Goal: Transaction & Acquisition: Subscribe to service/newsletter

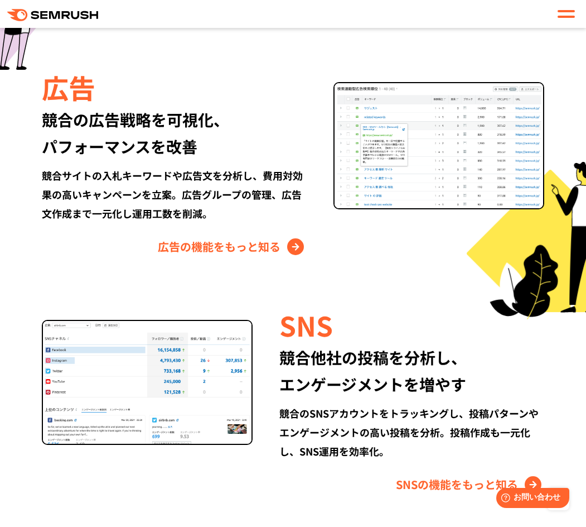
click at [561, 17] on span at bounding box center [566, 17] width 17 height 2
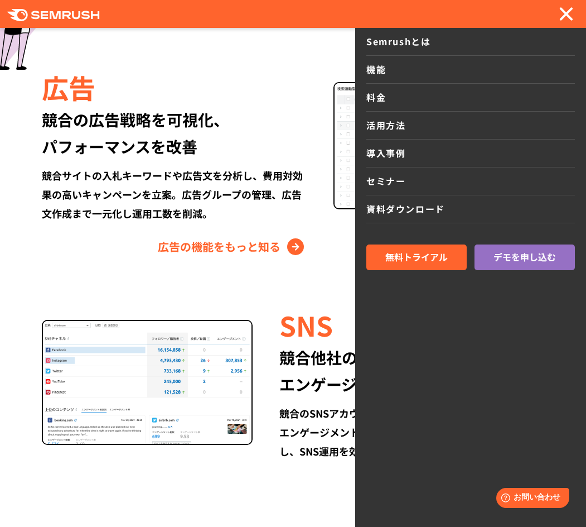
click at [382, 100] on link "料金" at bounding box center [470, 98] width 209 height 28
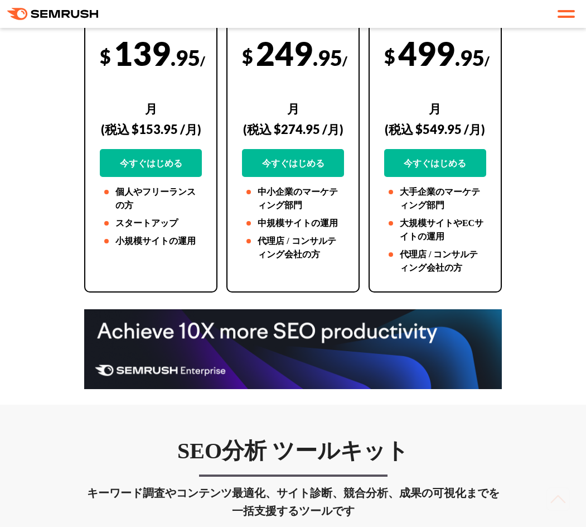
scroll to position [390, 0]
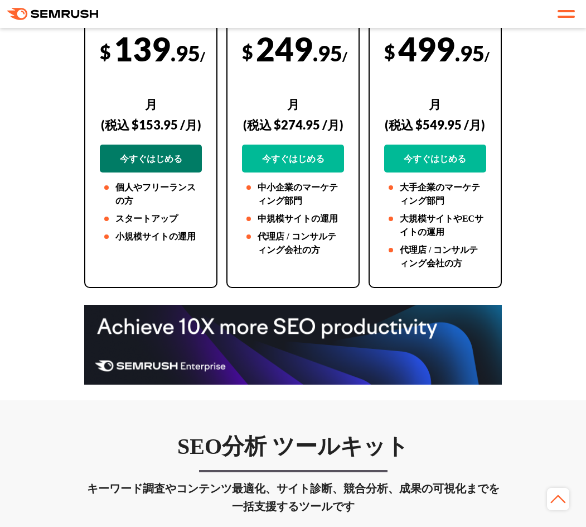
click at [164, 162] on link "今すぐはじめる" at bounding box center [151, 158] width 102 height 28
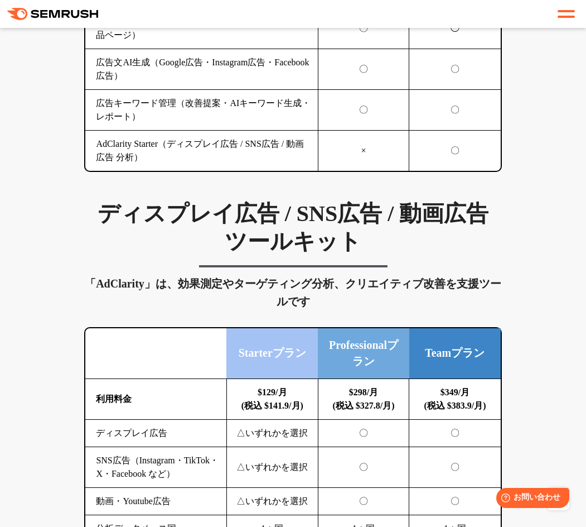
scroll to position [1618, 0]
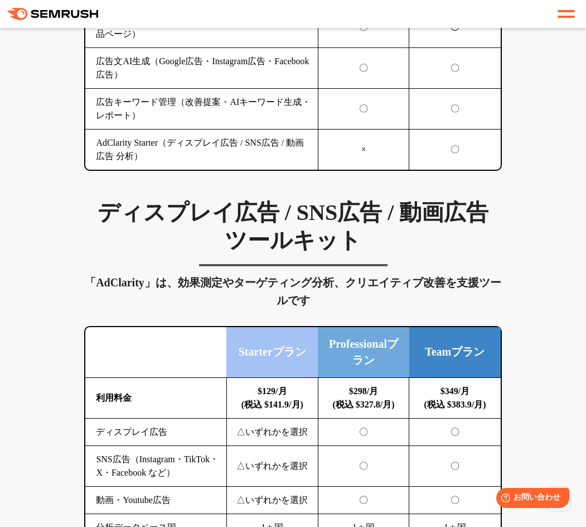
click at [144, 199] on h3 "ディスプレイ広告 / SNS広告 / 動画広告　ツールキット" at bounding box center [292, 227] width 417 height 56
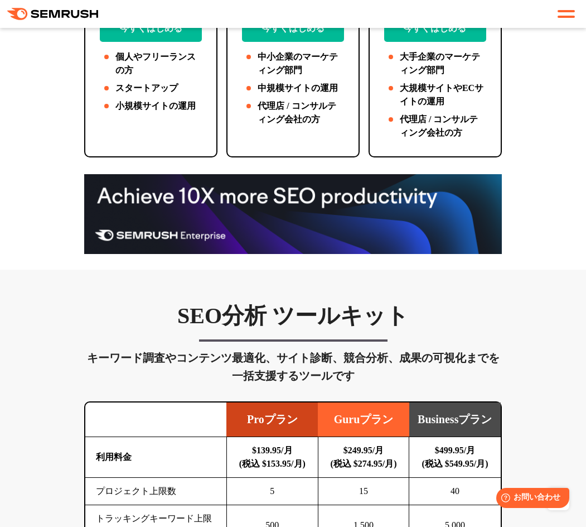
scroll to position [390, 0]
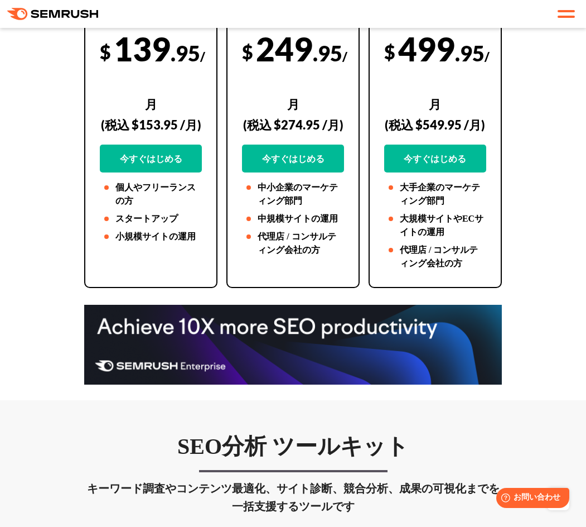
drag, startPoint x: 102, startPoint y: 240, endPoint x: 177, endPoint y: 185, distance: 93.1
click at [102, 240] on li "小規模サイトの運用" at bounding box center [151, 236] width 102 height 13
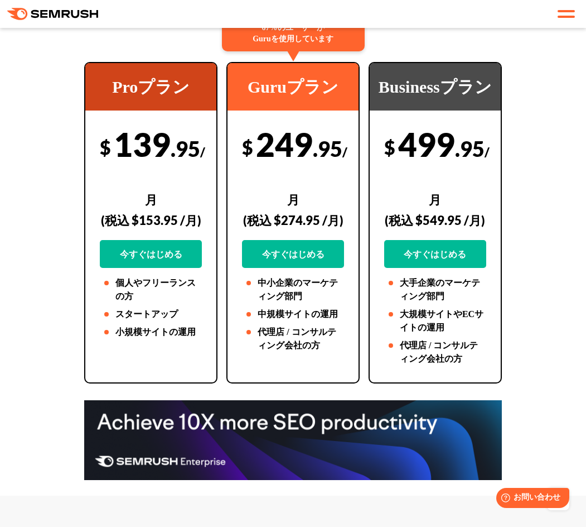
scroll to position [112, 0]
